Goal: Entertainment & Leisure: Consume media (video, audio)

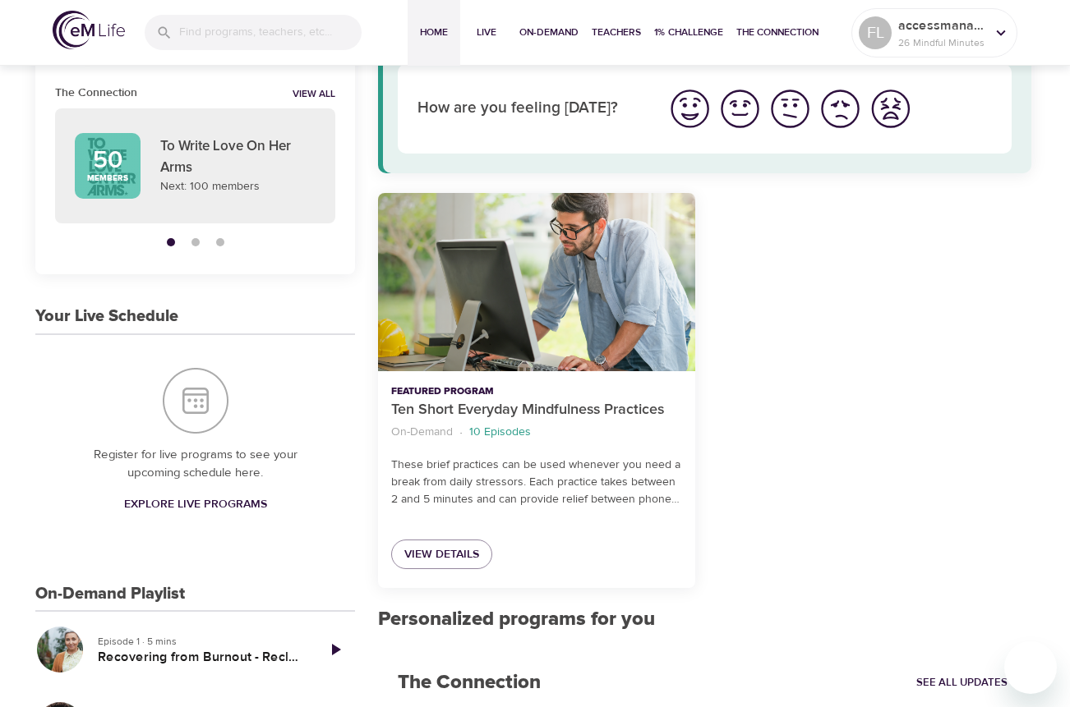
scroll to position [117, 0]
click at [450, 559] on span "View Details" at bounding box center [441, 554] width 75 height 21
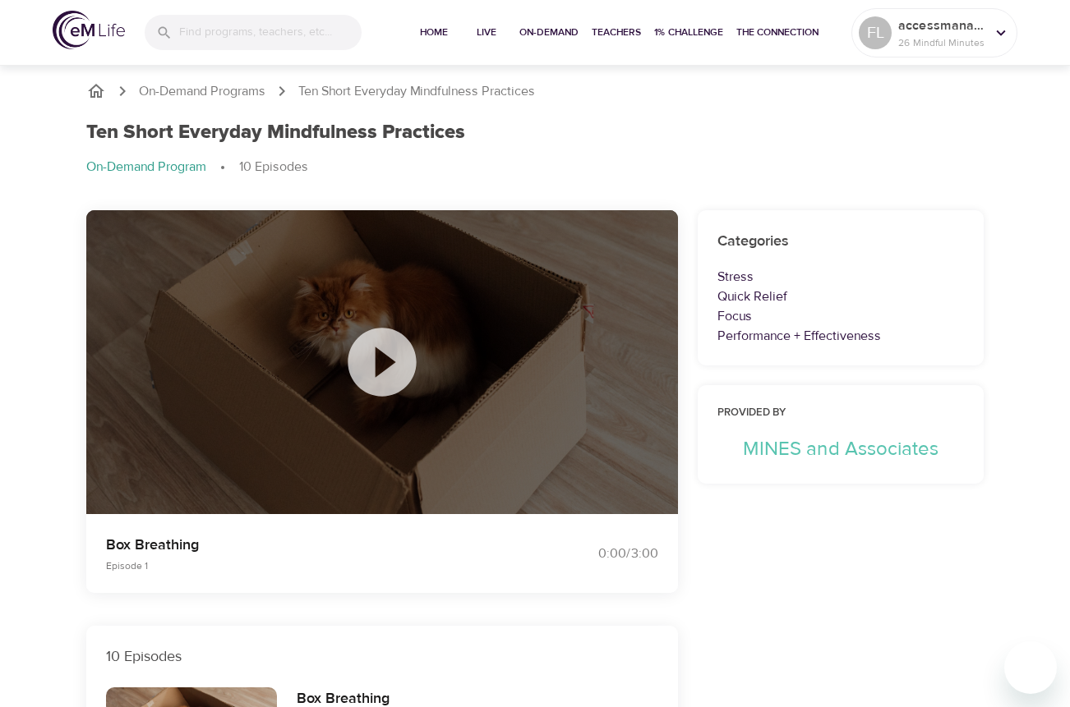
click at [384, 374] on icon at bounding box center [381, 362] width 68 height 68
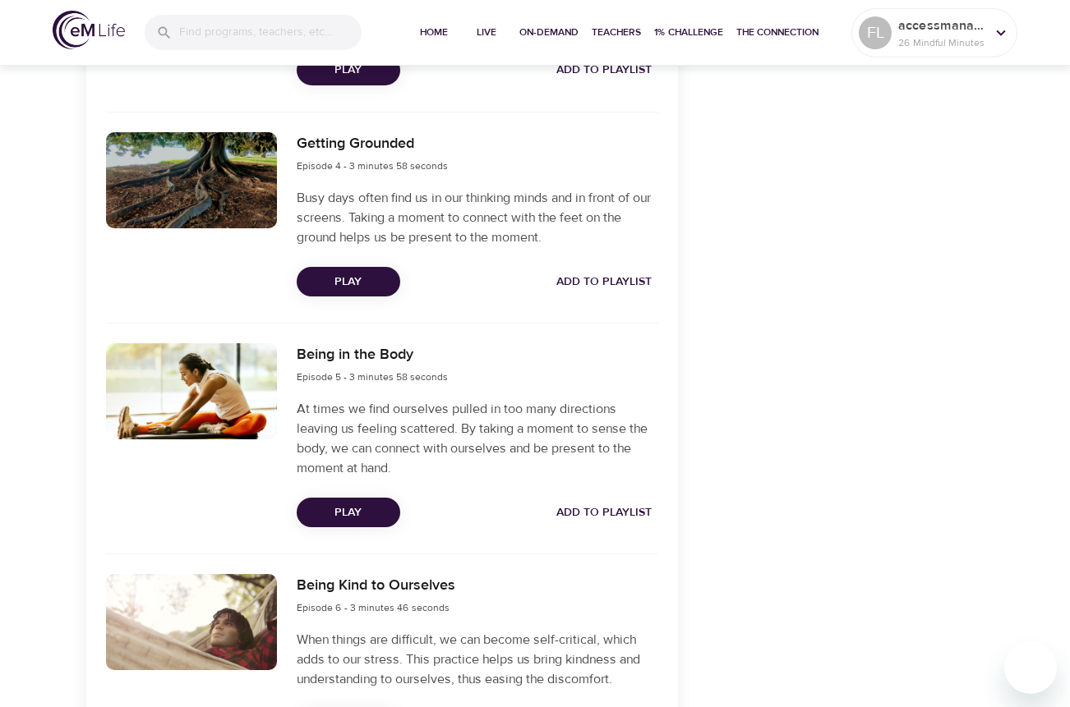
scroll to position [1186, 0]
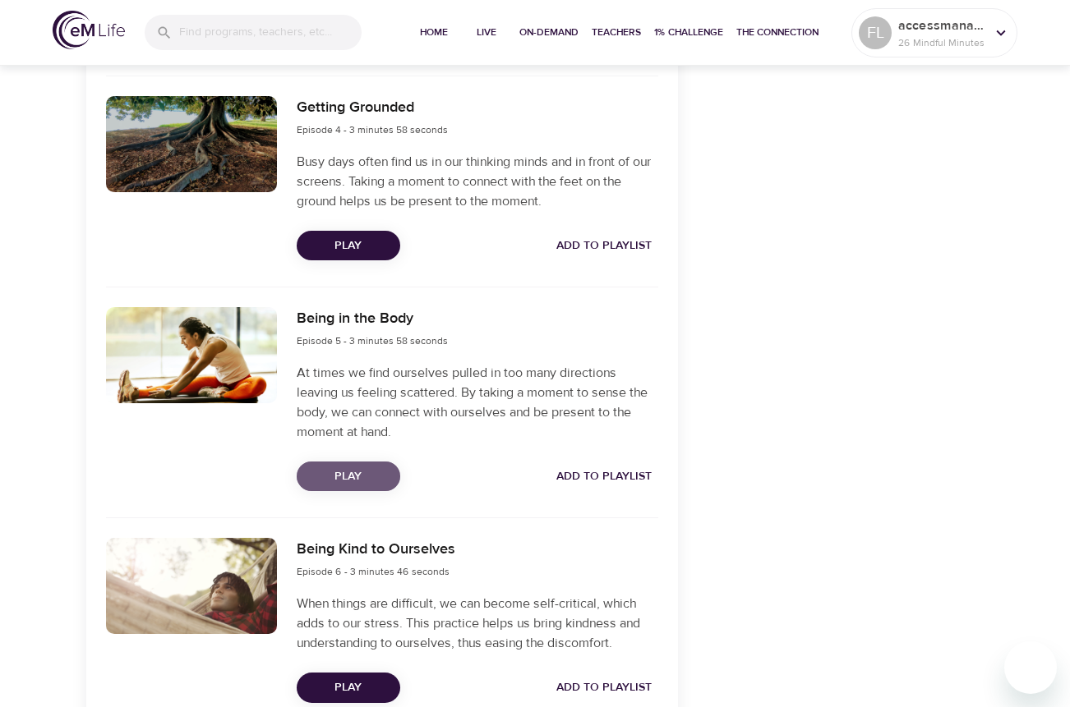
click at [325, 471] on span "Play" at bounding box center [348, 477] width 77 height 21
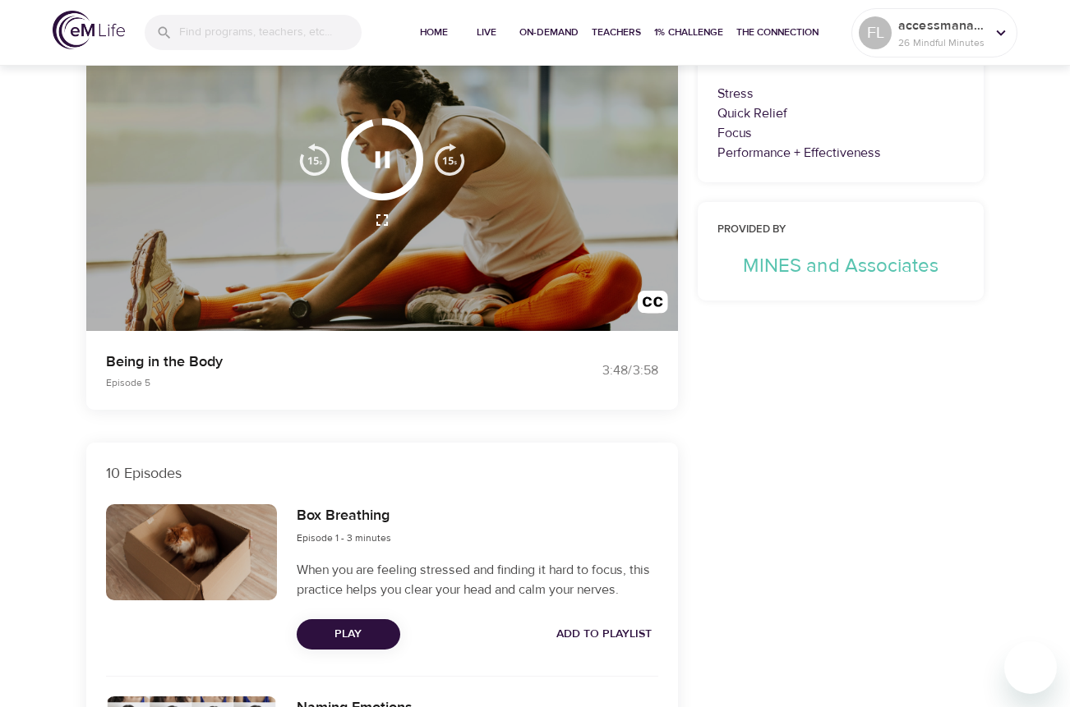
scroll to position [185, 0]
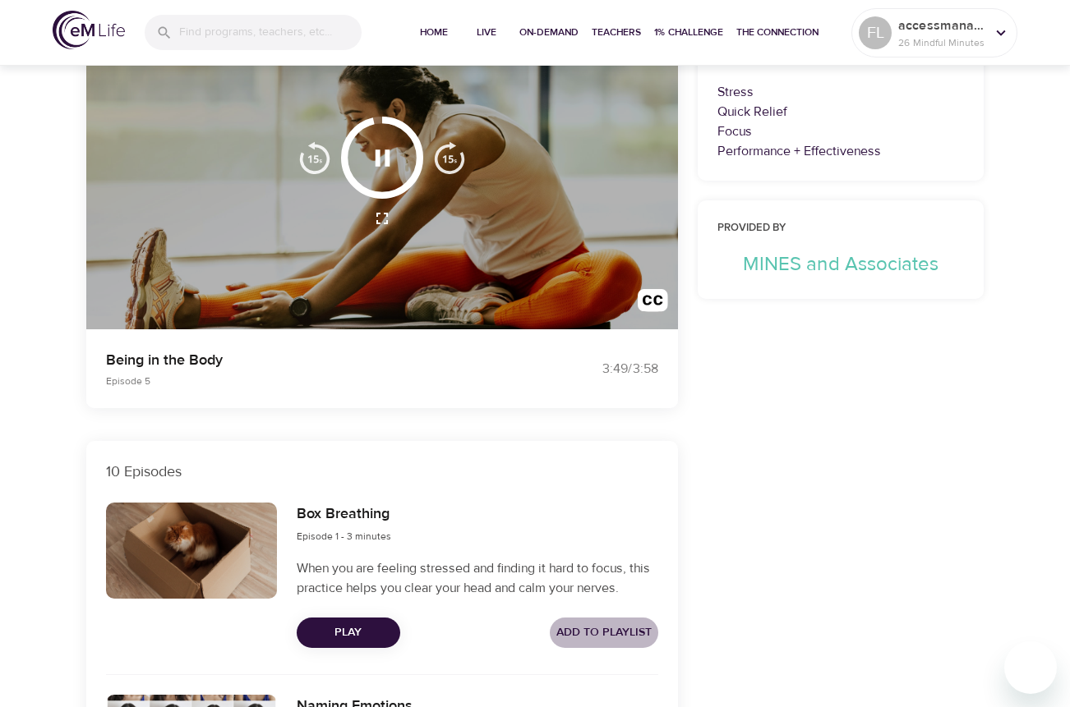
click at [616, 632] on span "Add to Playlist" at bounding box center [603, 633] width 95 height 21
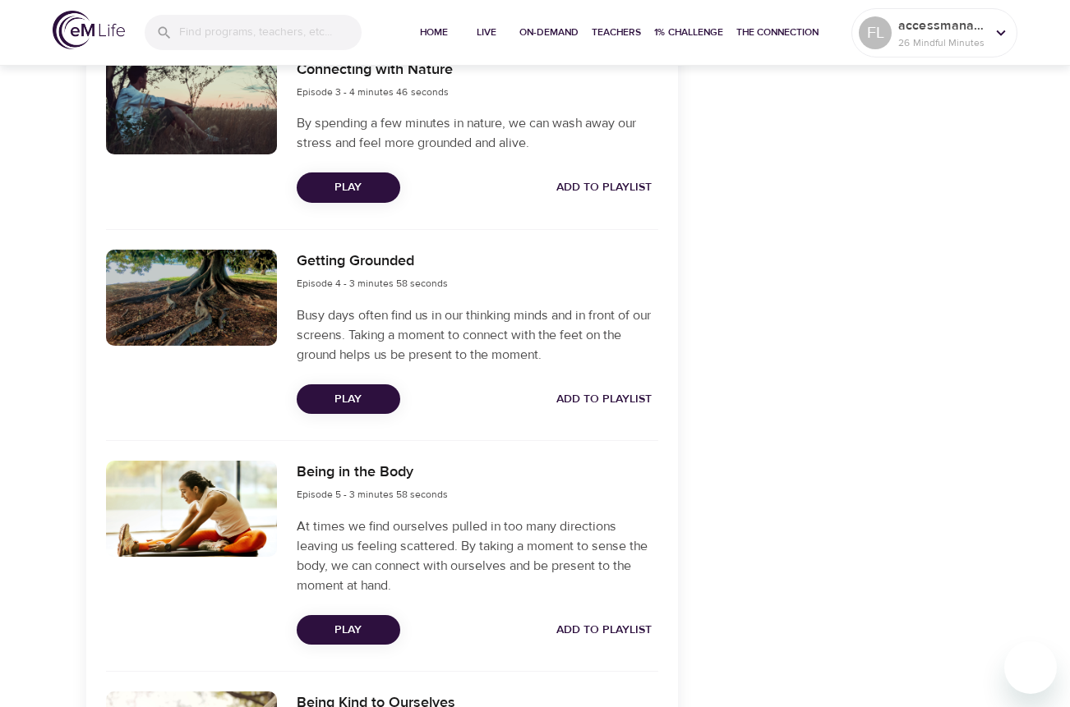
scroll to position [1034, 0]
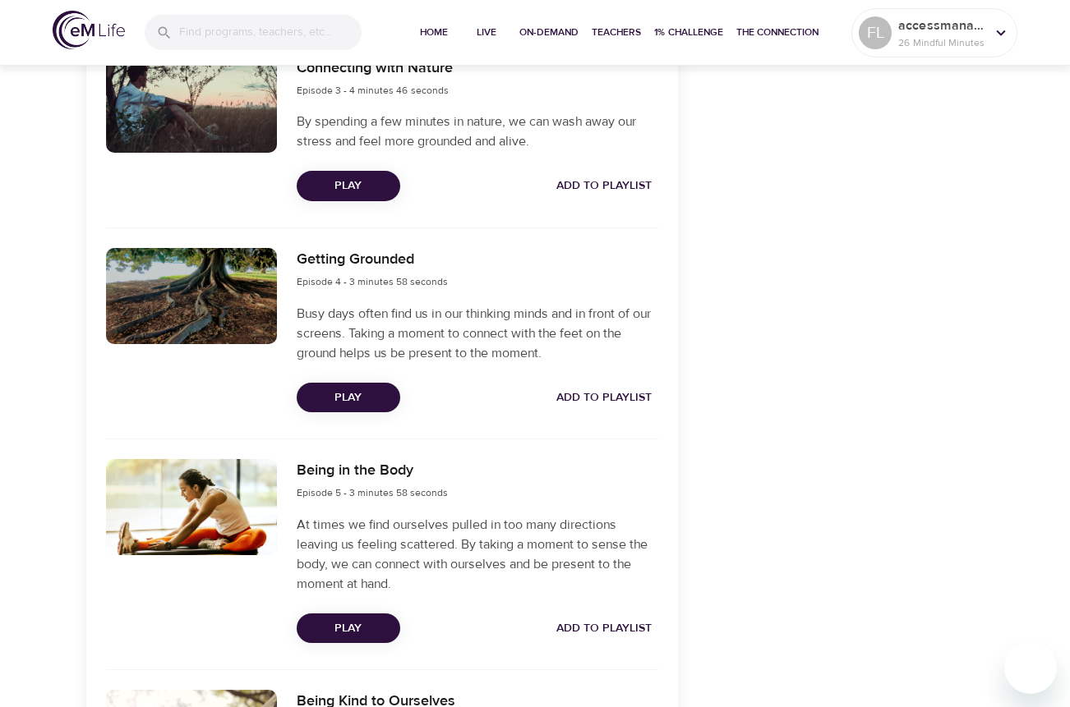
click at [631, 627] on span "Add to Playlist" at bounding box center [603, 629] width 95 height 21
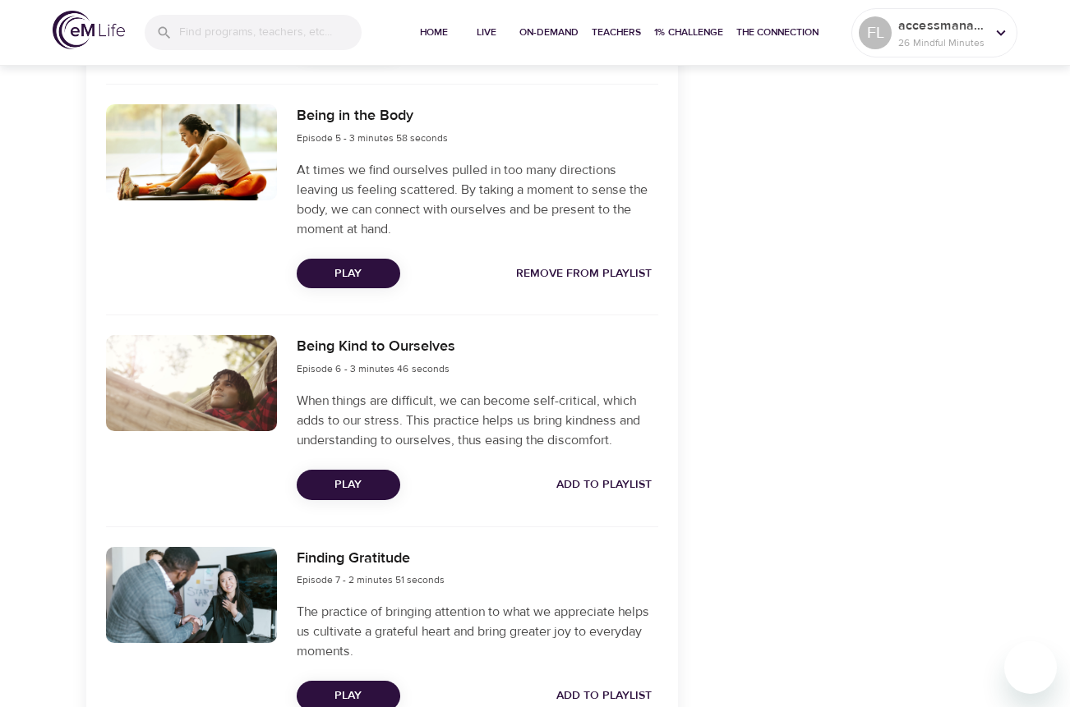
scroll to position [1412, 0]
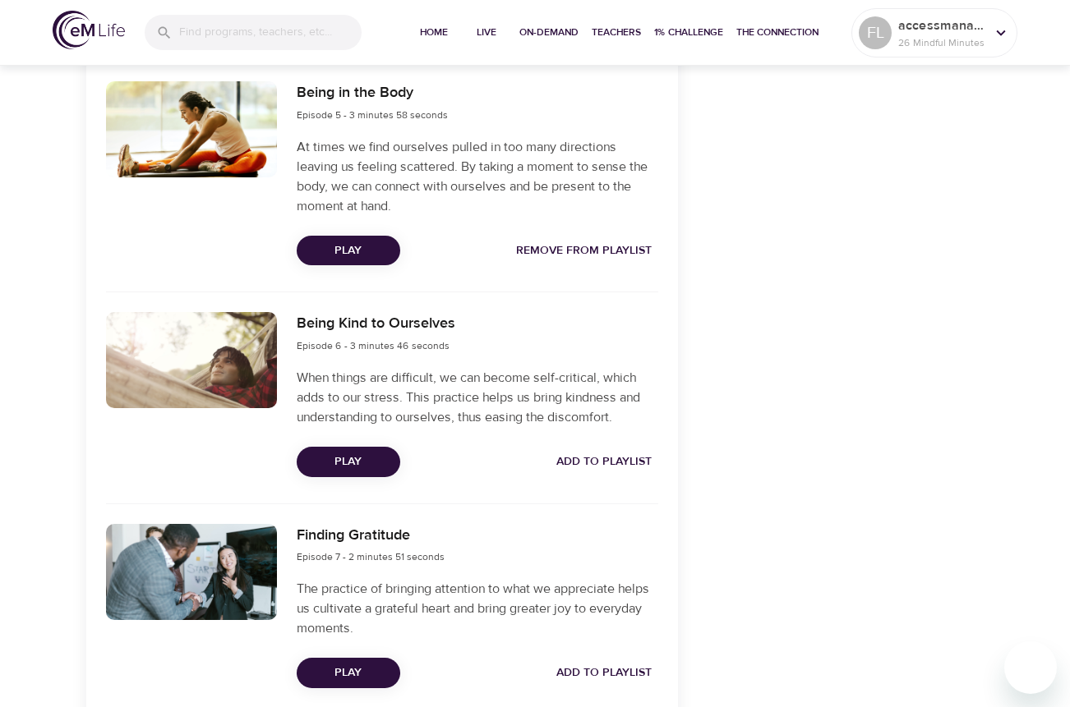
click at [606, 674] on span "Add to Playlist" at bounding box center [603, 673] width 95 height 21
click at [609, 462] on span "Add to Playlist" at bounding box center [603, 462] width 95 height 21
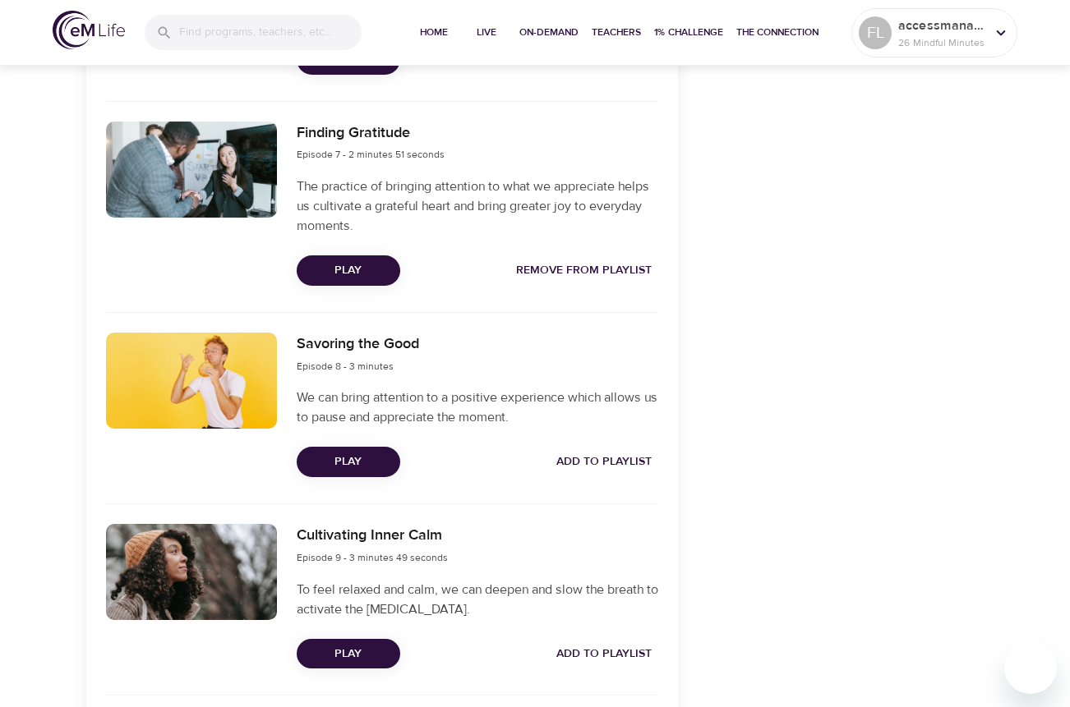
scroll to position [1817, 0]
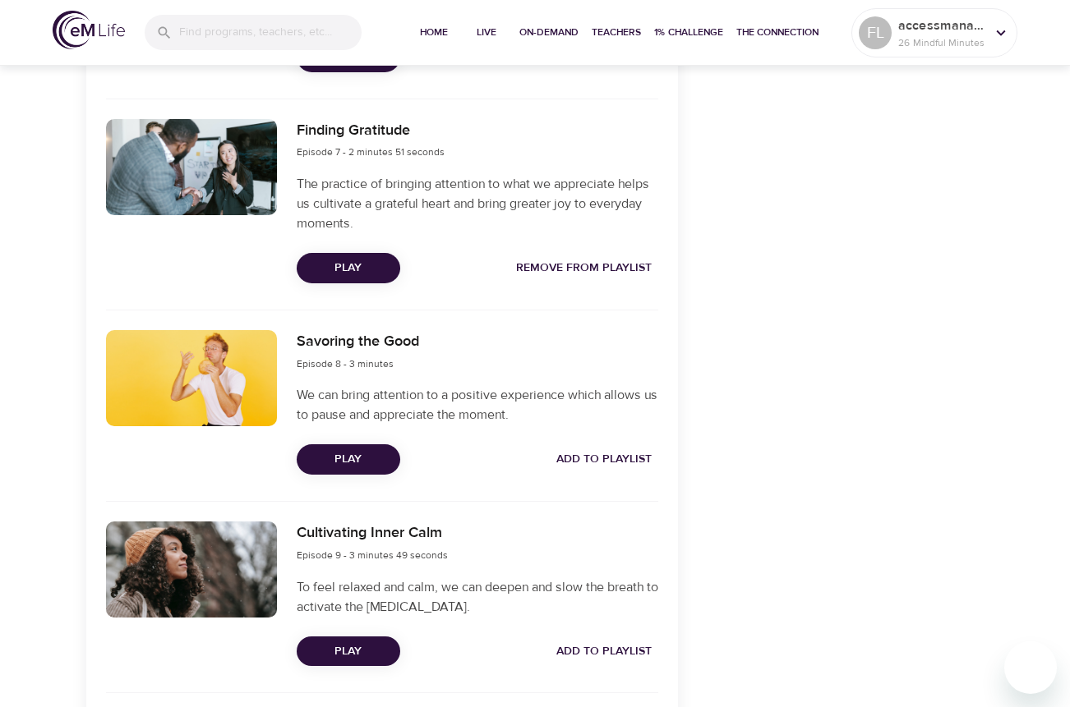
click at [609, 458] on span "Add to Playlist" at bounding box center [603, 459] width 95 height 21
click at [596, 652] on span "Add to Playlist" at bounding box center [603, 652] width 95 height 21
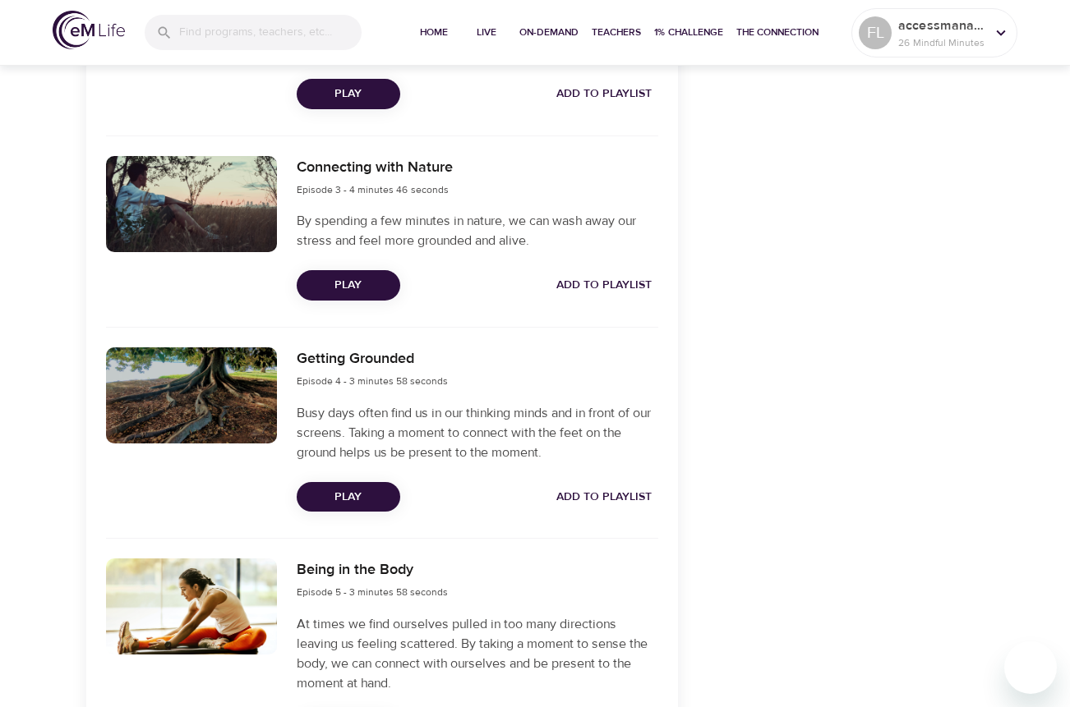
scroll to position [933, 0]
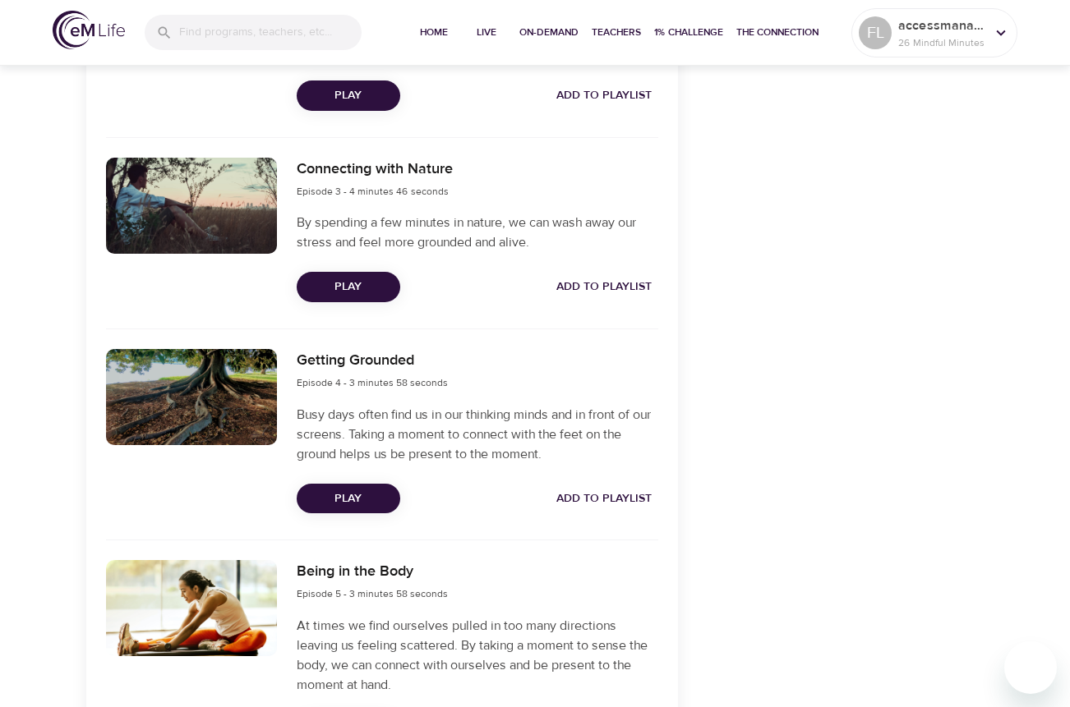
click at [616, 496] on span "Add to Playlist" at bounding box center [603, 499] width 95 height 21
click at [595, 285] on span "Add to Playlist" at bounding box center [603, 287] width 95 height 21
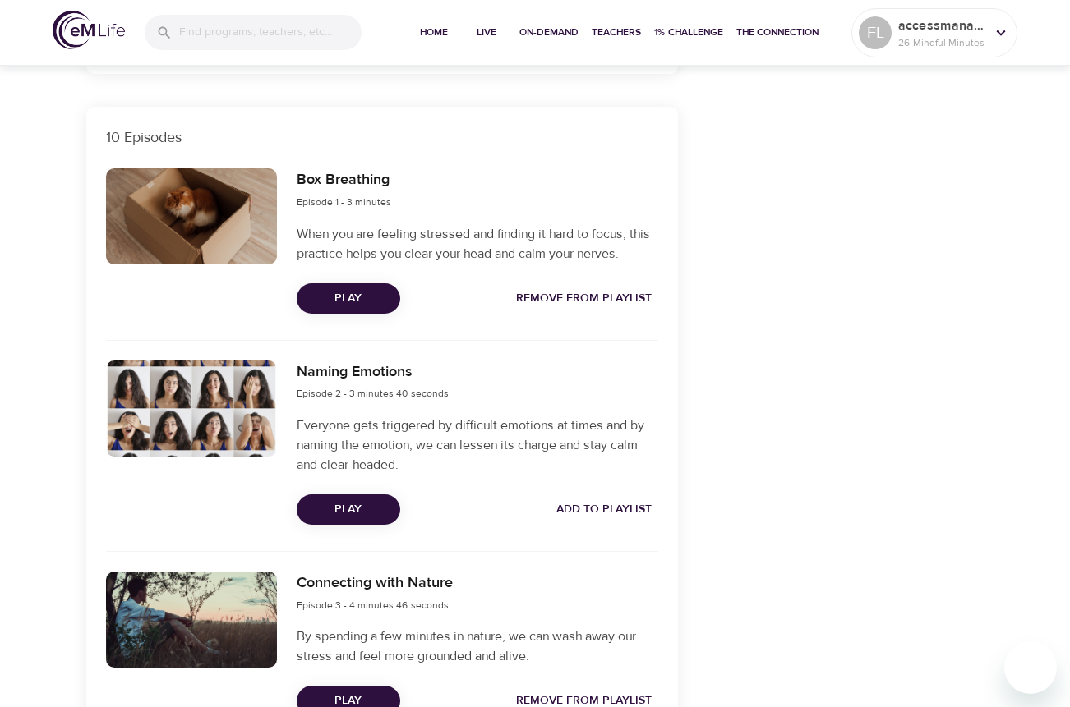
scroll to position [472, 0]
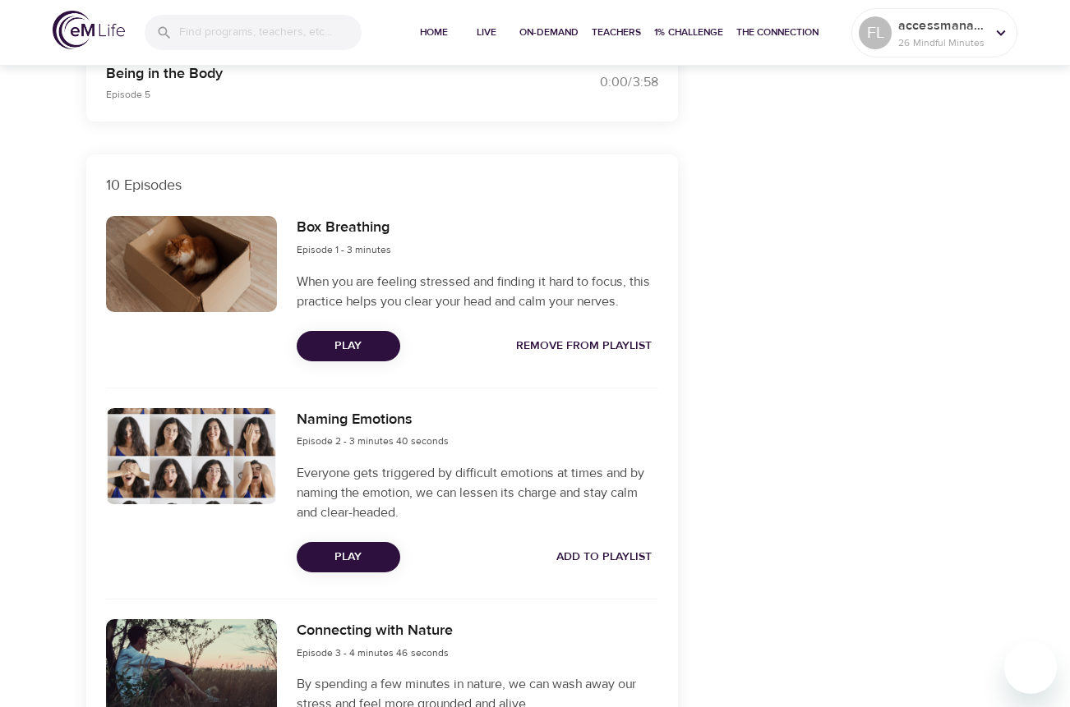
click at [622, 557] on span "Add to Playlist" at bounding box center [603, 557] width 95 height 21
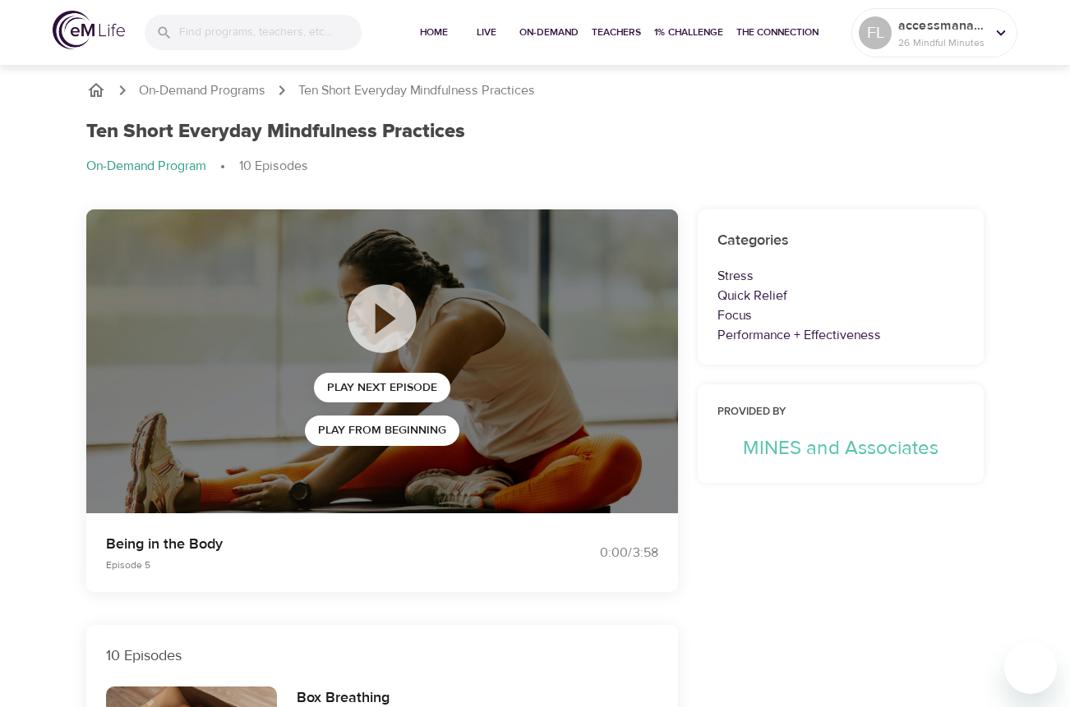
scroll to position [0, 0]
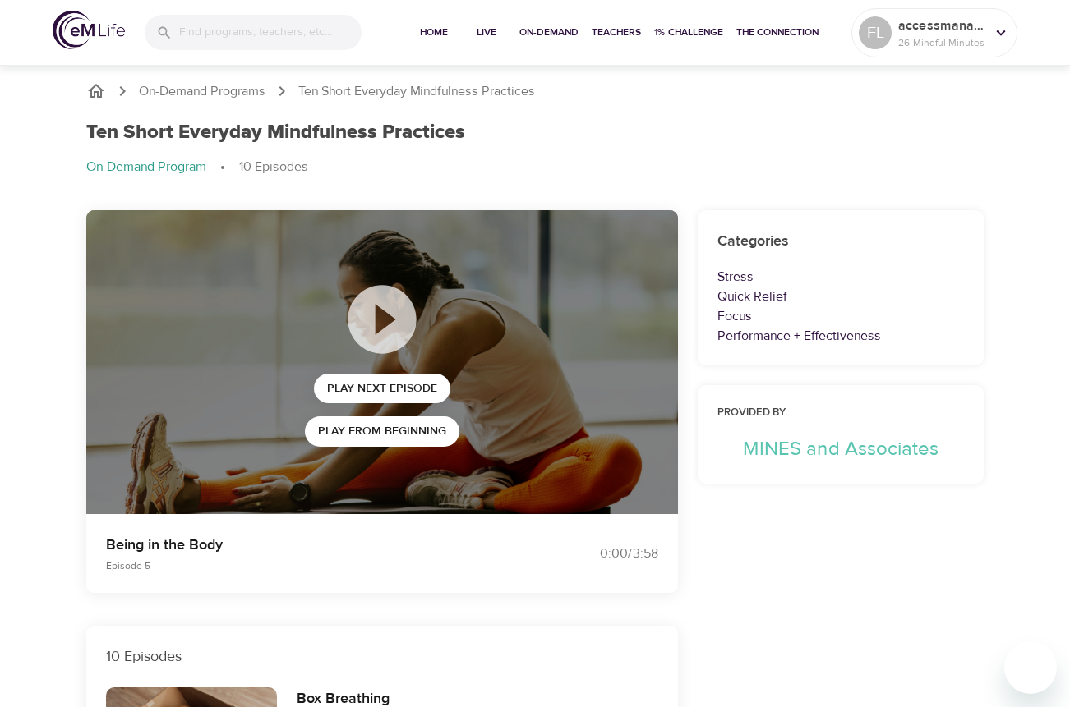
click at [94, 93] on icon "breadcrumb" at bounding box center [96, 91] width 16 height 14
